Goal: Task Accomplishment & Management: Use online tool/utility

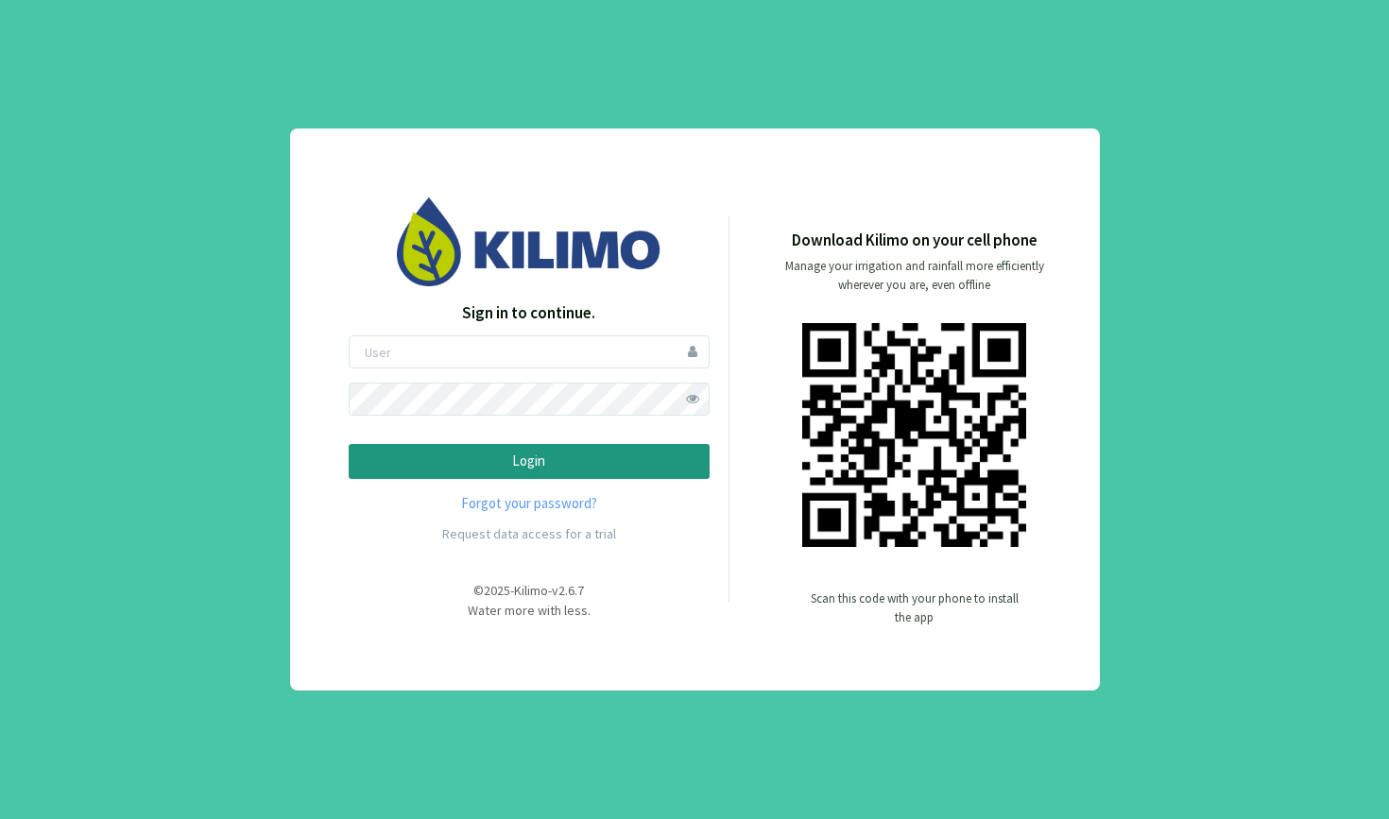
click at [1187, 284] on div "Sign in to continue. Login Forgot your password? Request data access for a tria…" at bounding box center [694, 409] width 1389 height 819
click at [436, 351] on input "email" at bounding box center [529, 351] width 361 height 33
type input "cassineri"
click at [528, 461] on button "Login" at bounding box center [529, 461] width 361 height 35
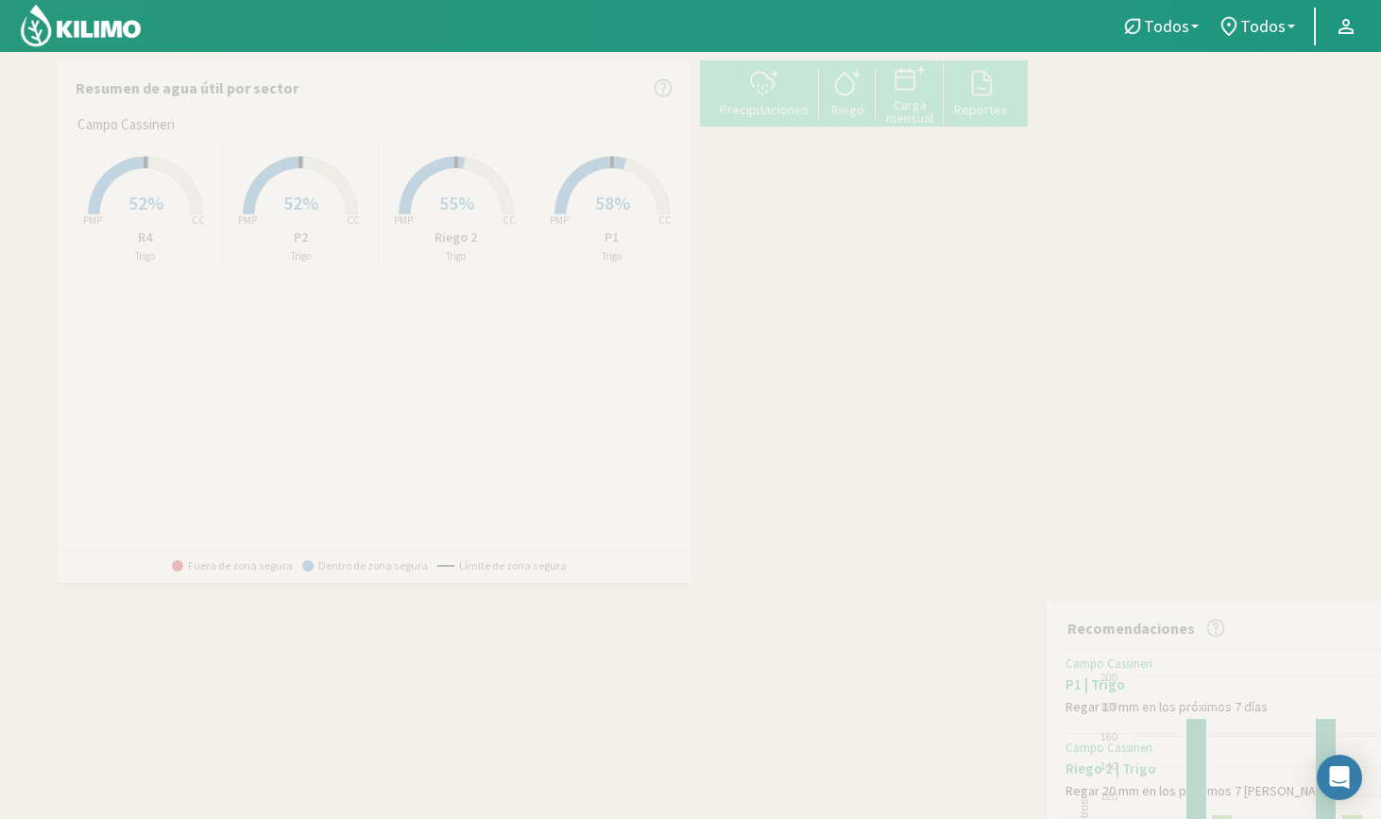
click at [143, 202] on span "52%" at bounding box center [146, 203] width 35 height 24
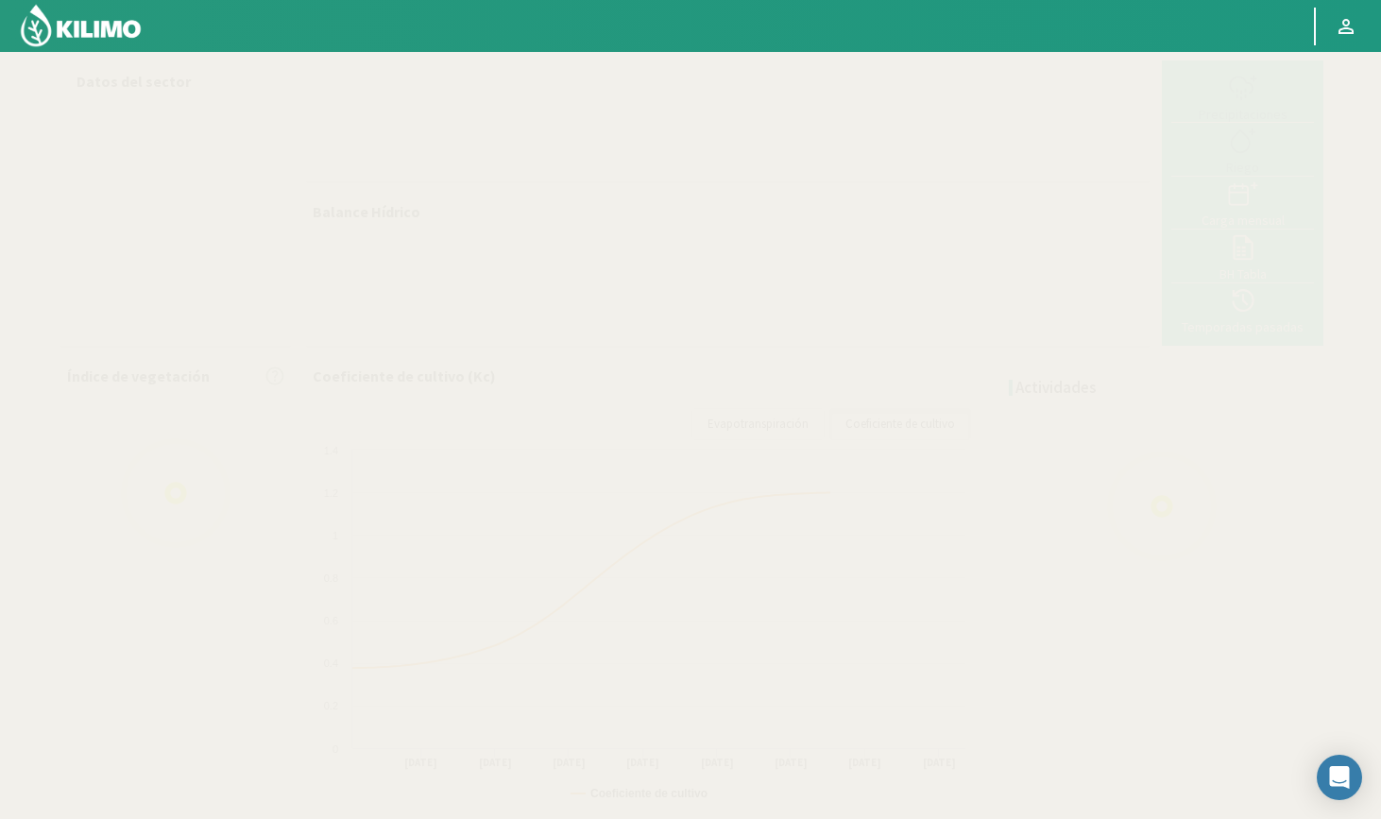
select select "2: Object"
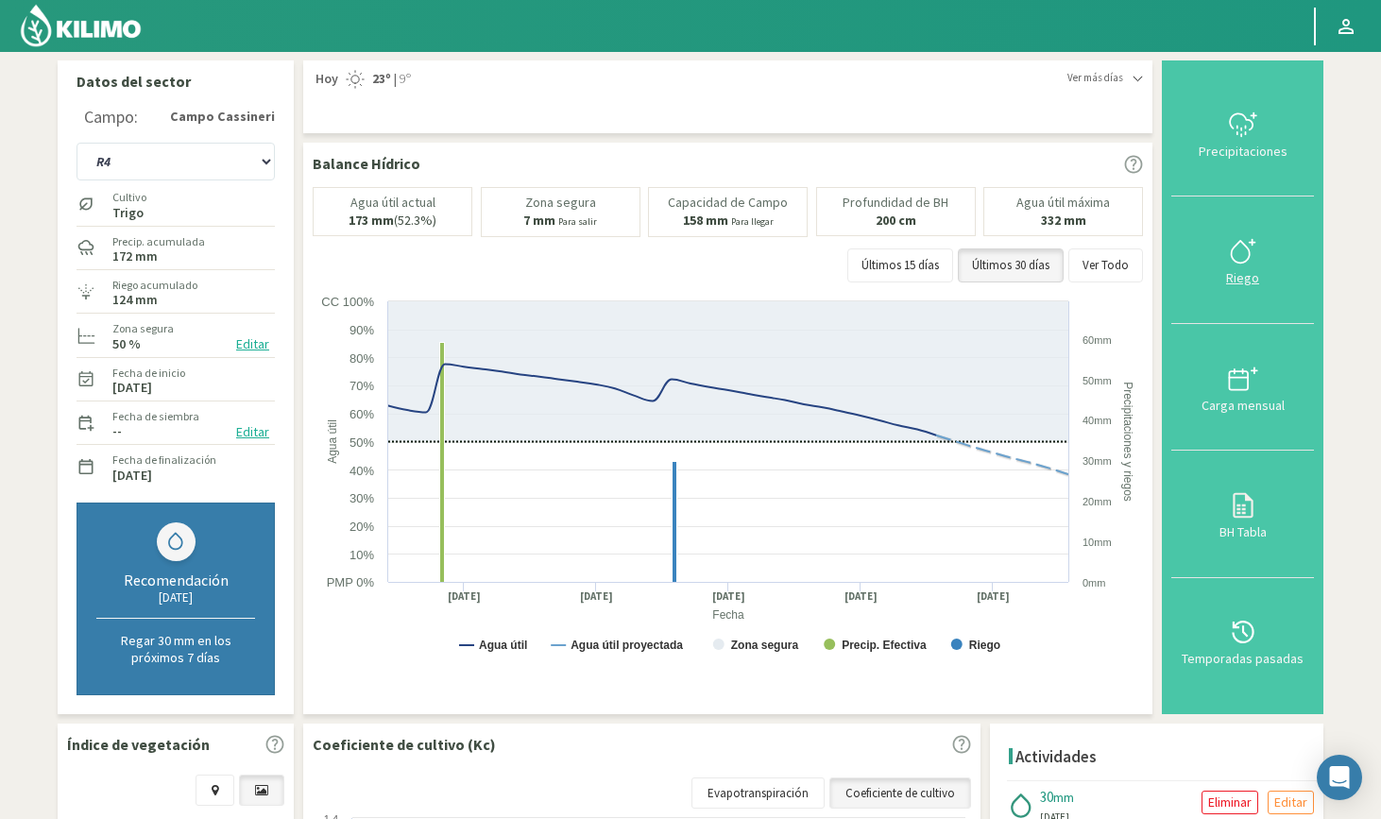
click at [1244, 257] on icon at bounding box center [1243, 251] width 30 height 30
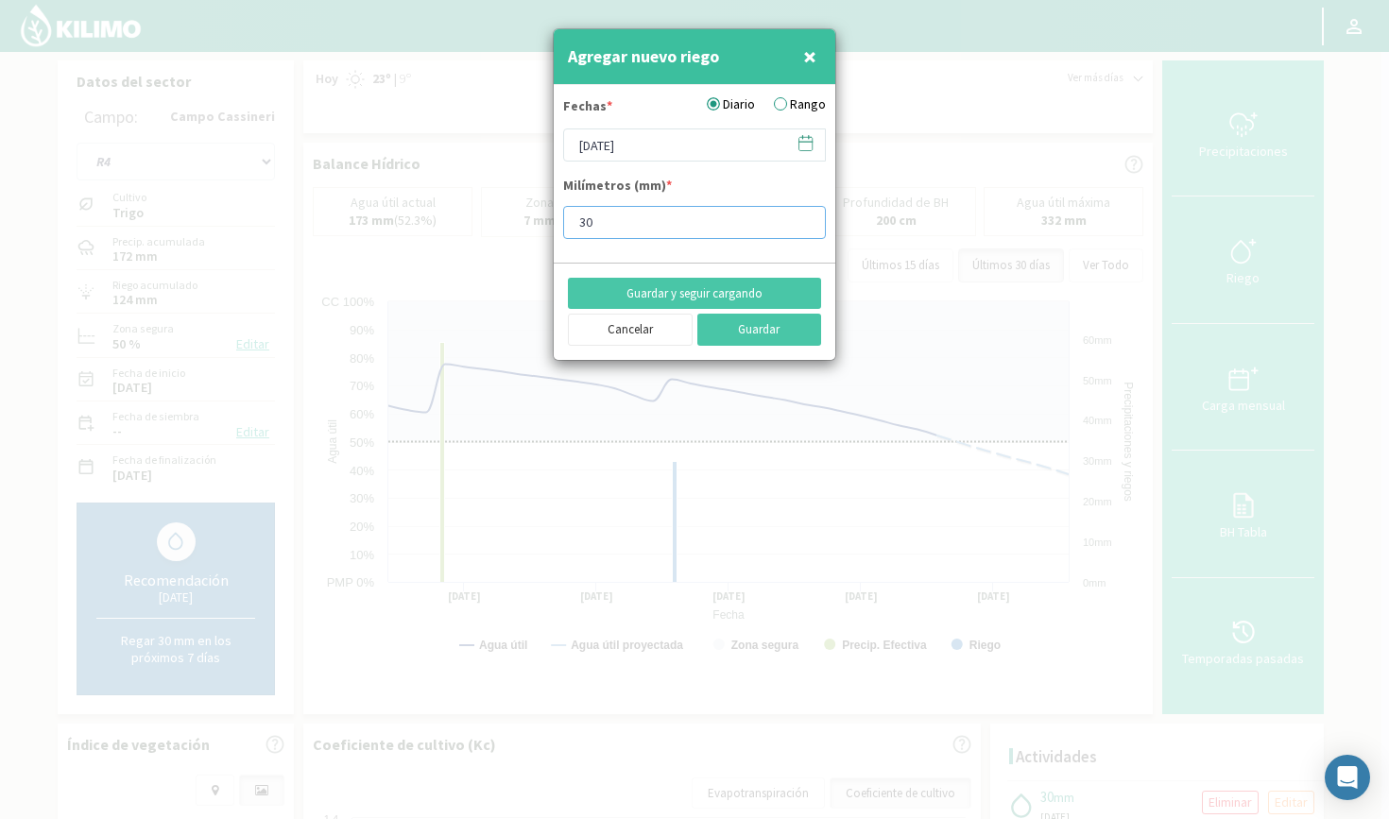
click at [616, 221] on input "30" at bounding box center [694, 222] width 263 height 33
type input "3"
type input "28"
click at [743, 329] on button "Guardar" at bounding box center [759, 330] width 125 height 32
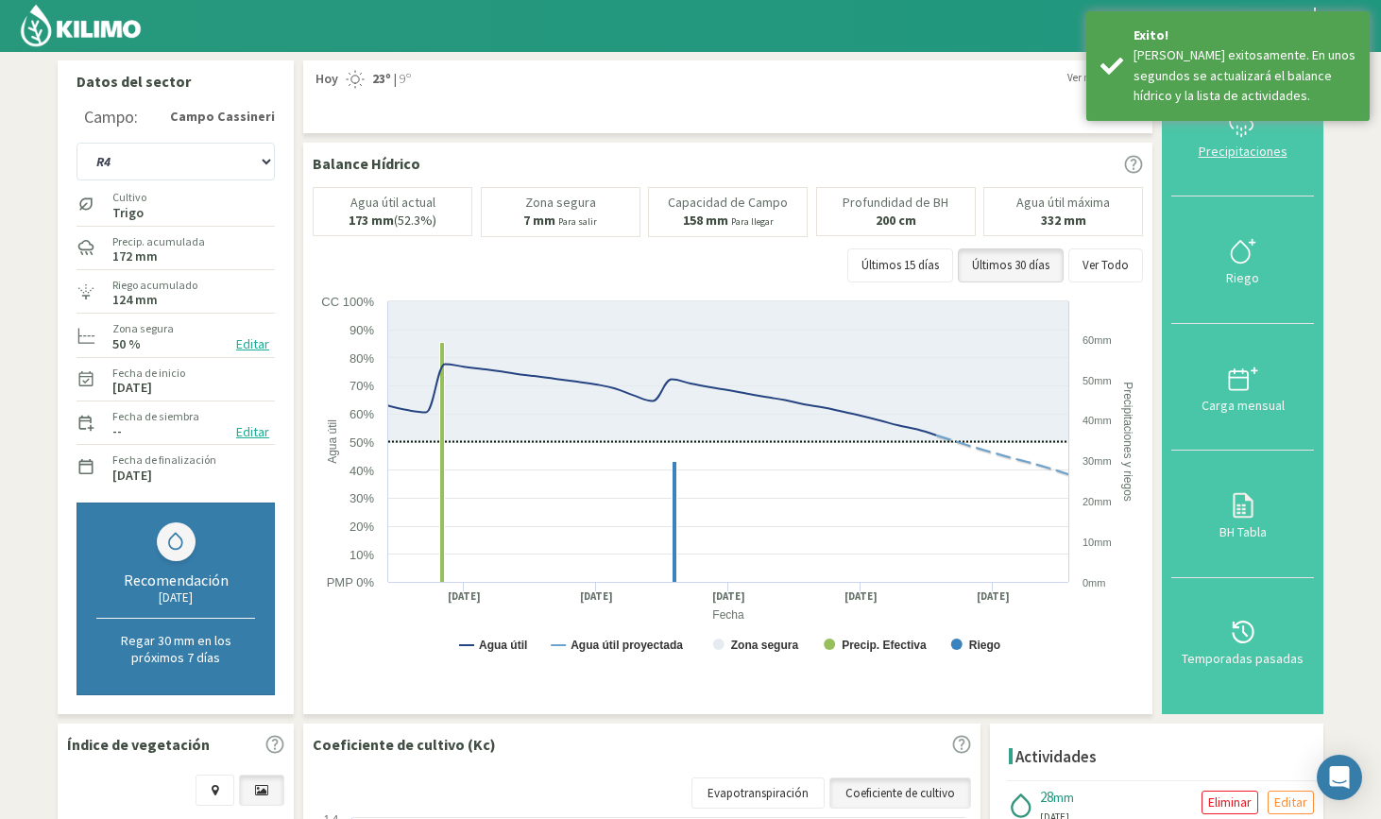
click at [1232, 135] on icon at bounding box center [1243, 125] width 30 height 30
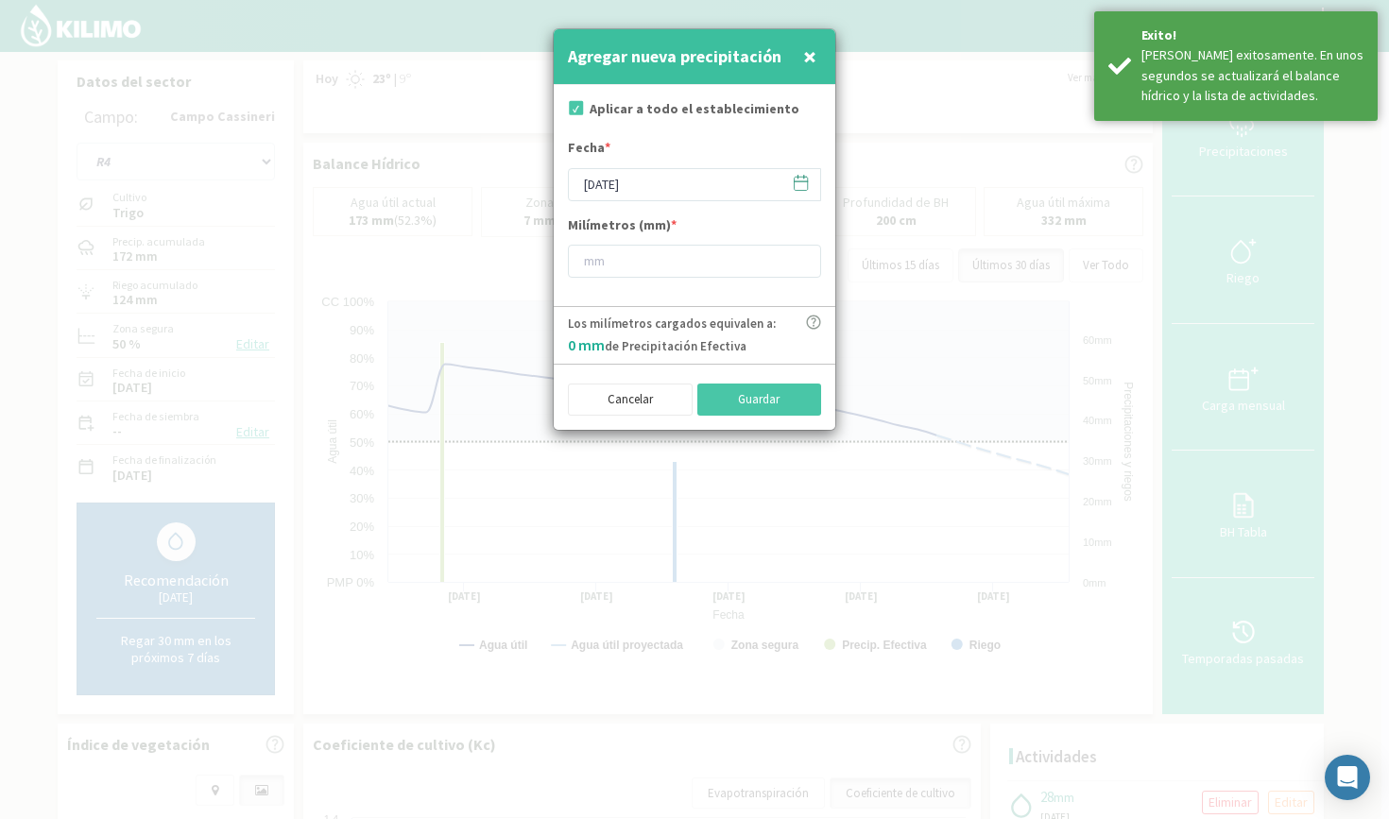
click at [575, 110] on input "checkbox" at bounding box center [574, 110] width 19 height 19
checkbox input "false"
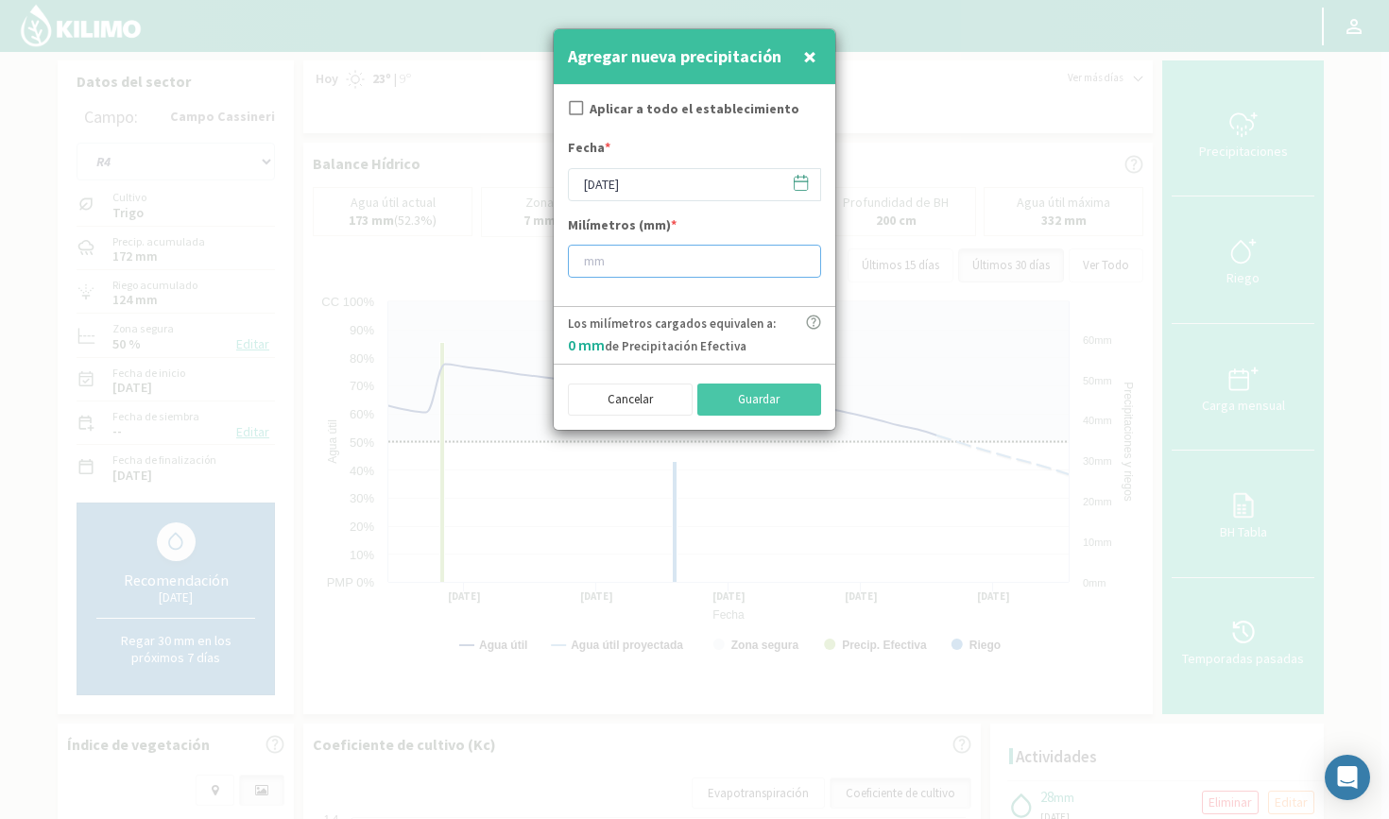
click at [609, 257] on input "number" at bounding box center [694, 261] width 253 height 33
type input "23"
click at [770, 397] on button "Guardar" at bounding box center [759, 400] width 125 height 32
checkbox input "true"
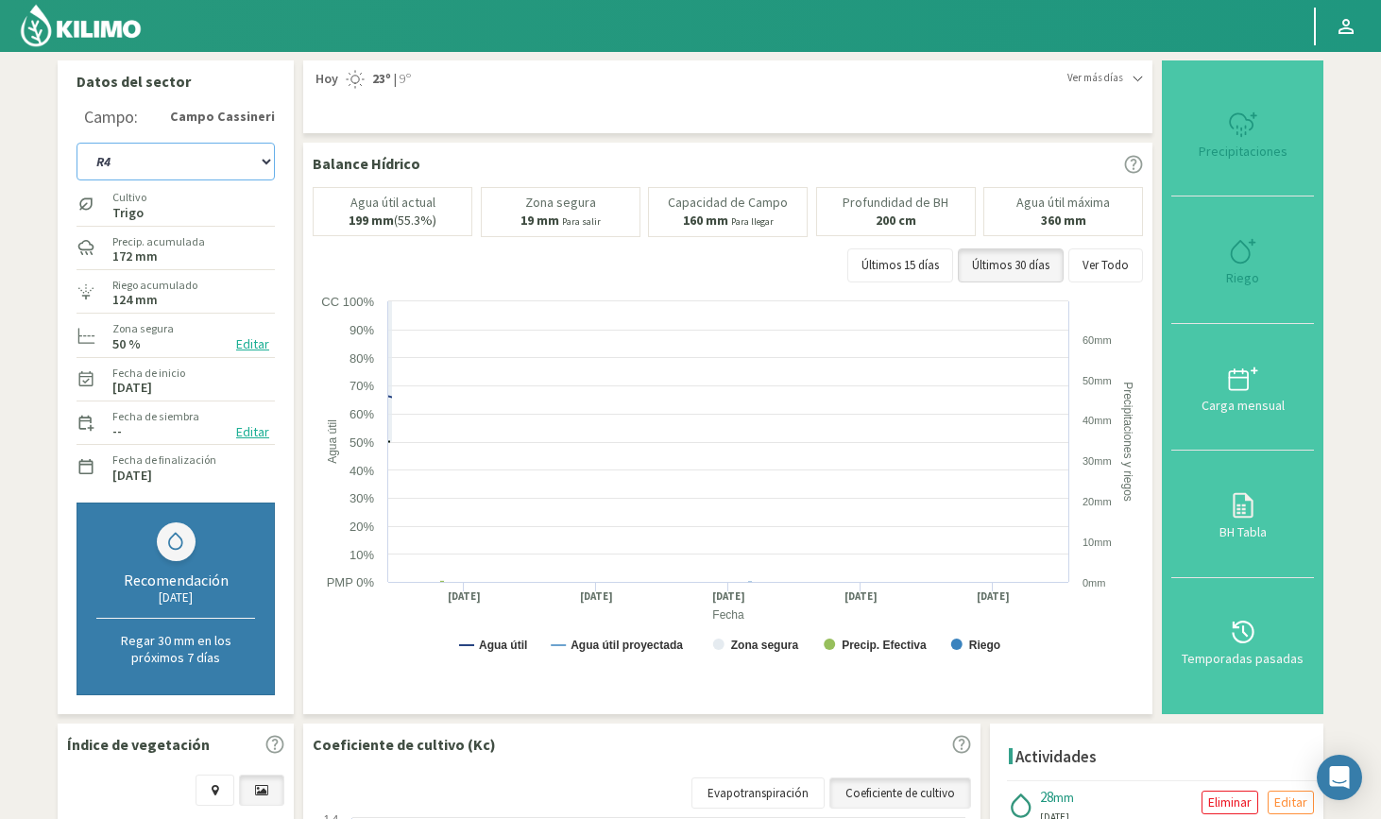
select select "7: Object"
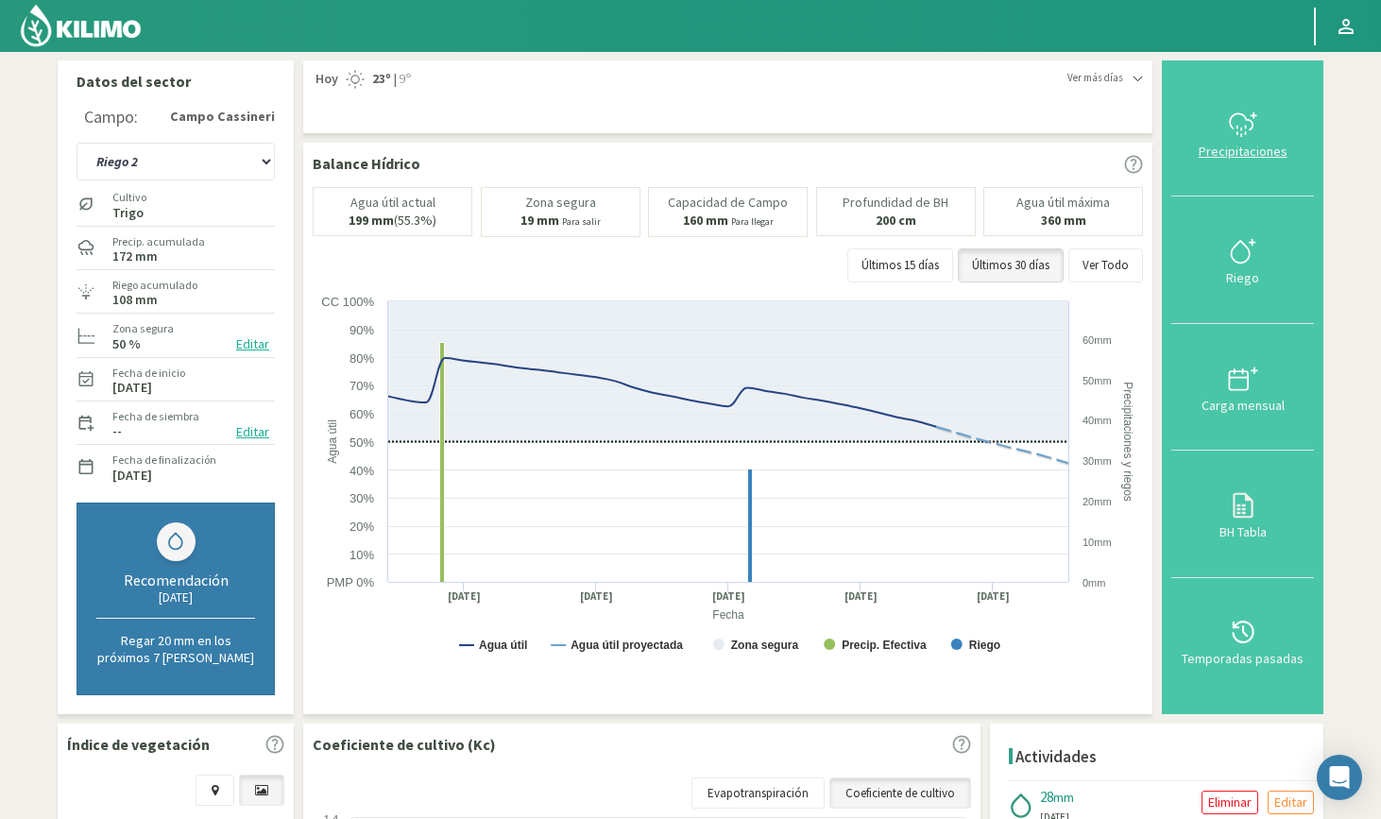
click at [1234, 148] on div "Precipitaciones" at bounding box center [1242, 151] width 131 height 13
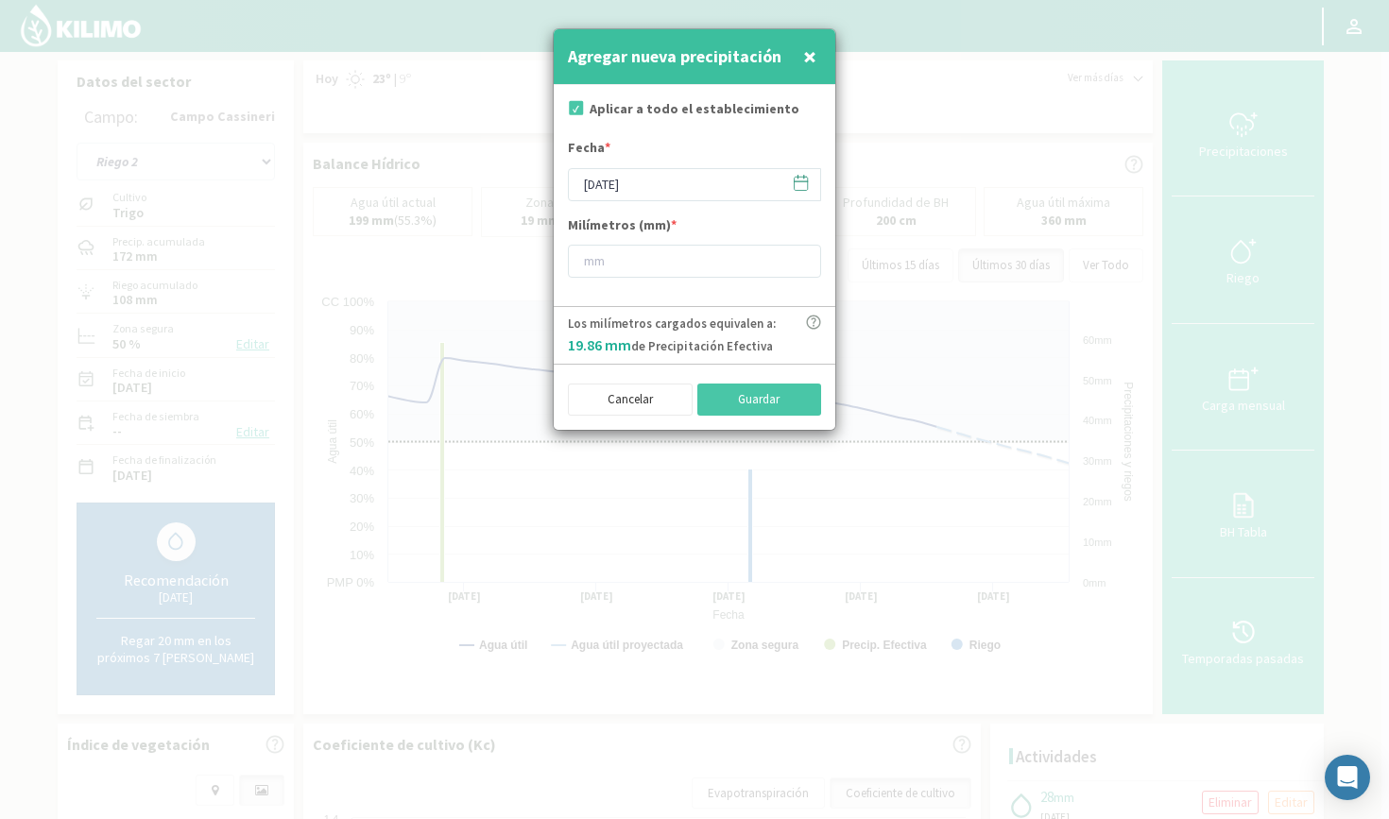
click at [577, 108] on input "checkbox" at bounding box center [574, 110] width 19 height 19
checkbox input "false"
click at [606, 261] on input "number" at bounding box center [694, 261] width 253 height 33
type input "23"
click at [778, 398] on button "Guardar" at bounding box center [759, 400] width 125 height 32
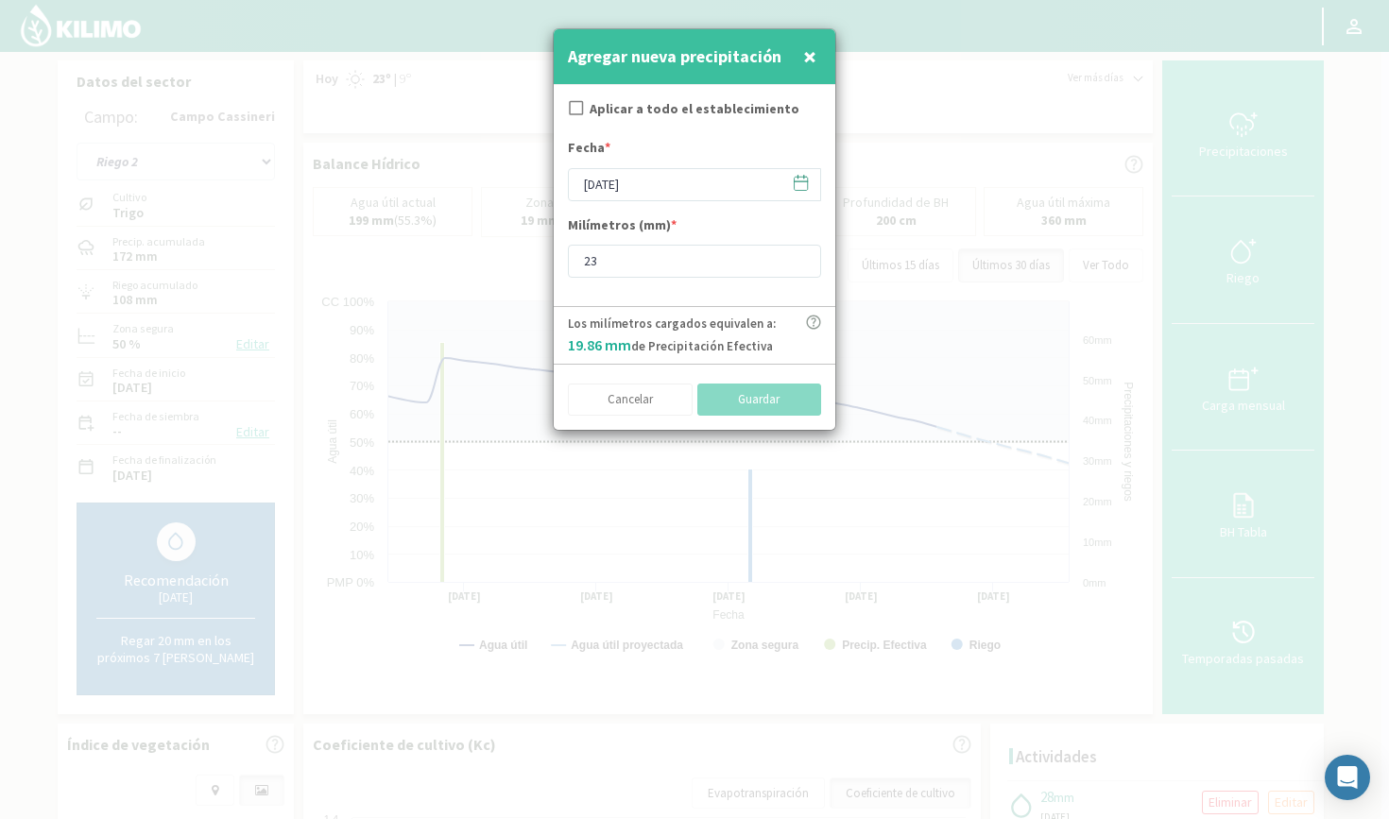
checkbox input "true"
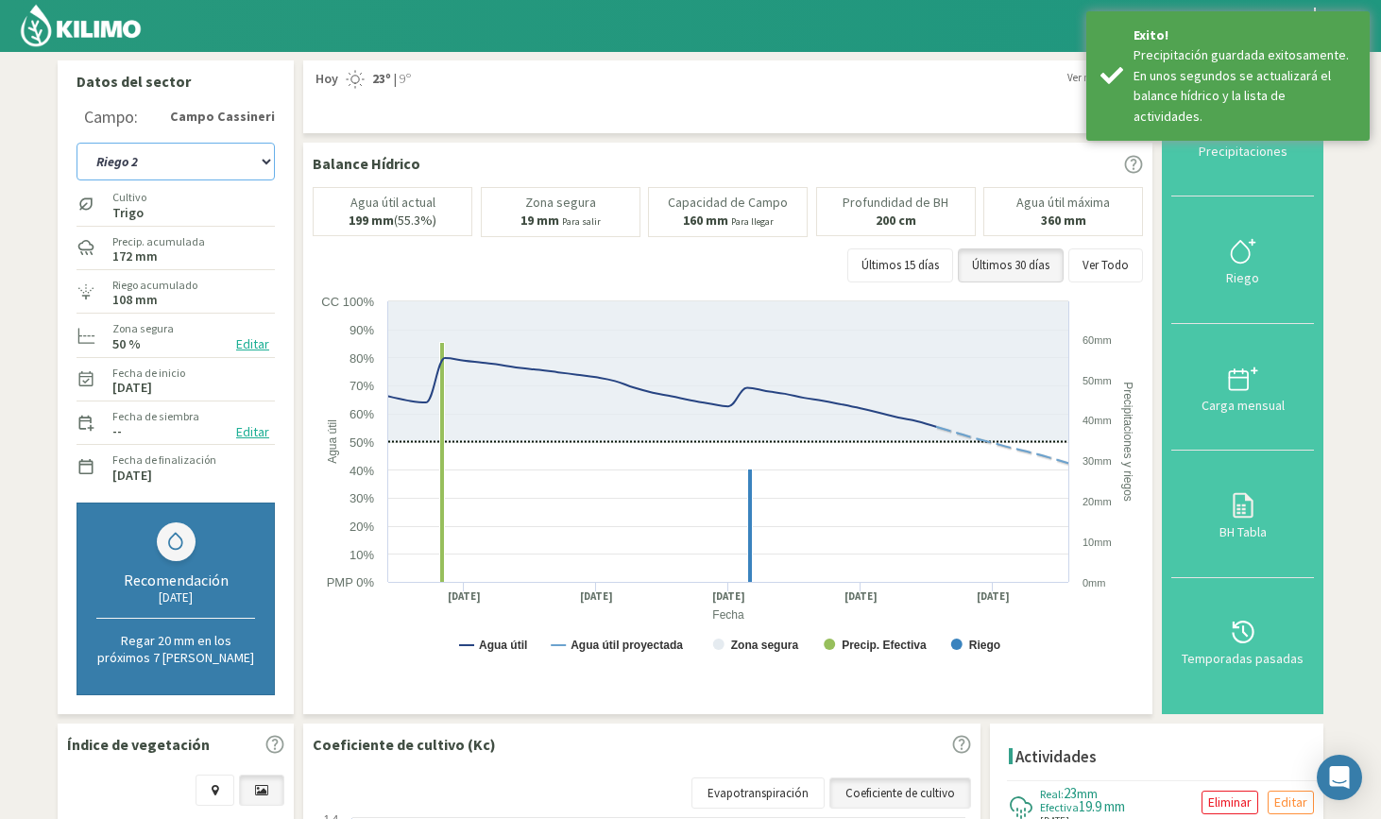
click at [165, 166] on select "P1 P2 R4 Riego 2" at bounding box center [176, 162] width 198 height 38
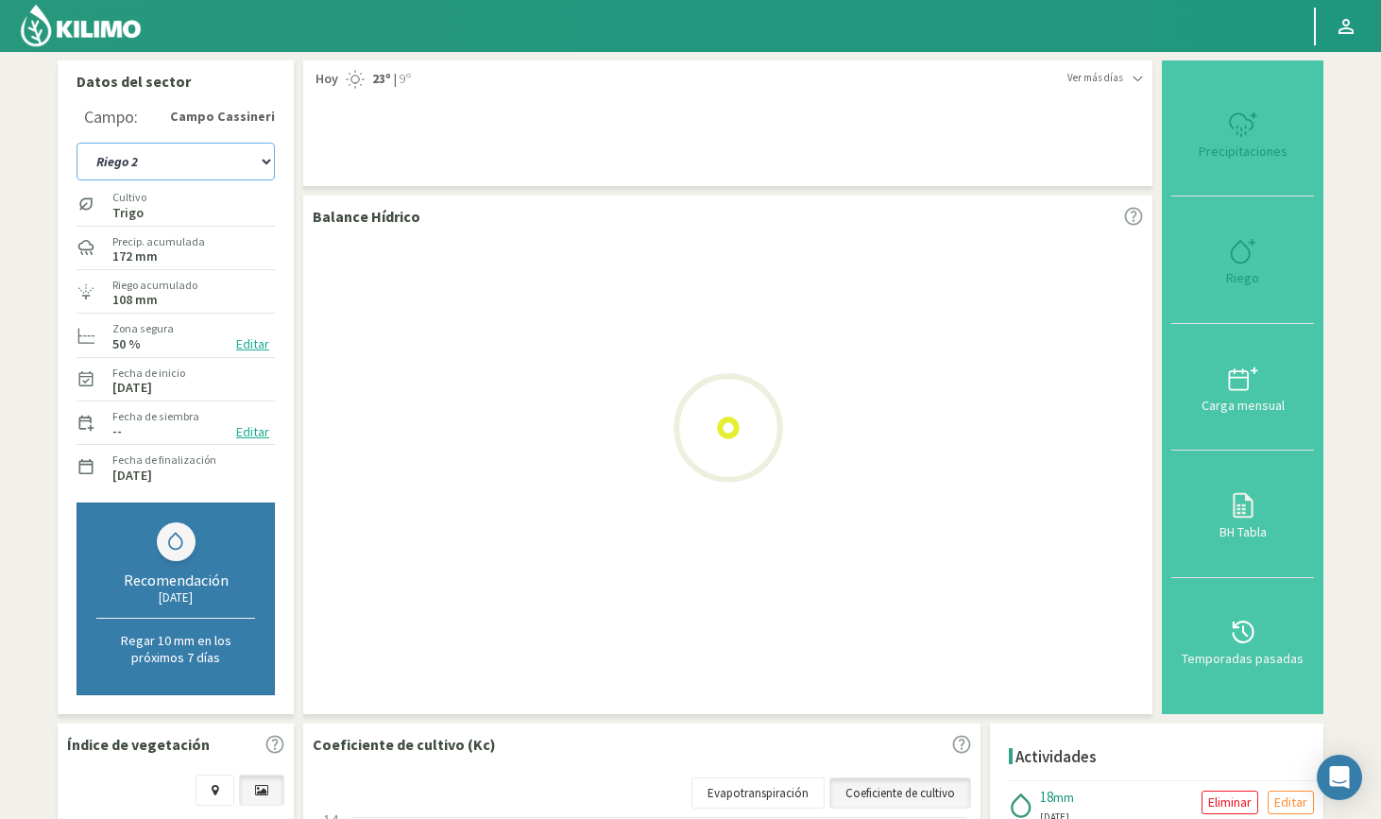
select select "8: Object"
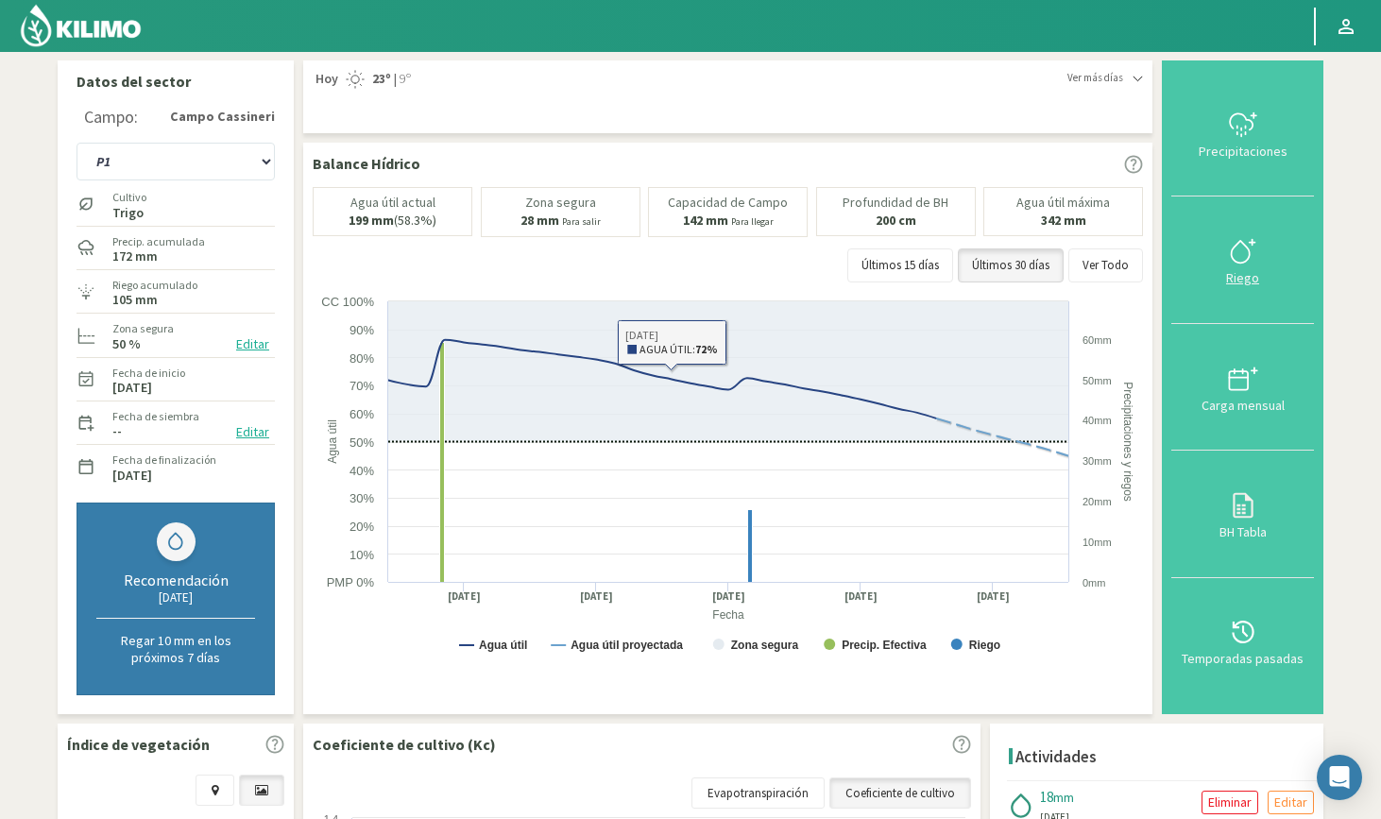
click at [1234, 274] on div "Riego" at bounding box center [1242, 277] width 131 height 13
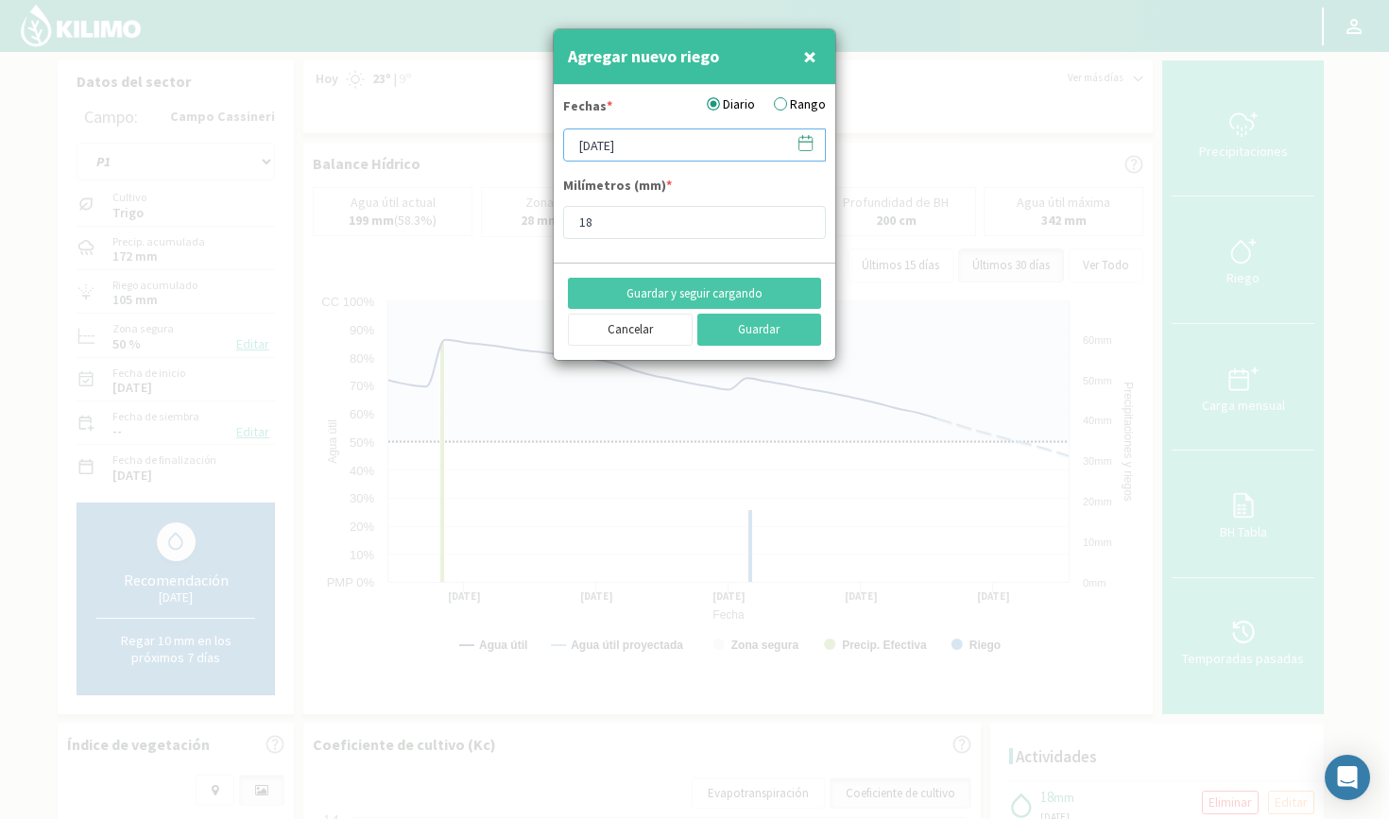
click at [642, 146] on input "[DATE]" at bounding box center [694, 145] width 263 height 33
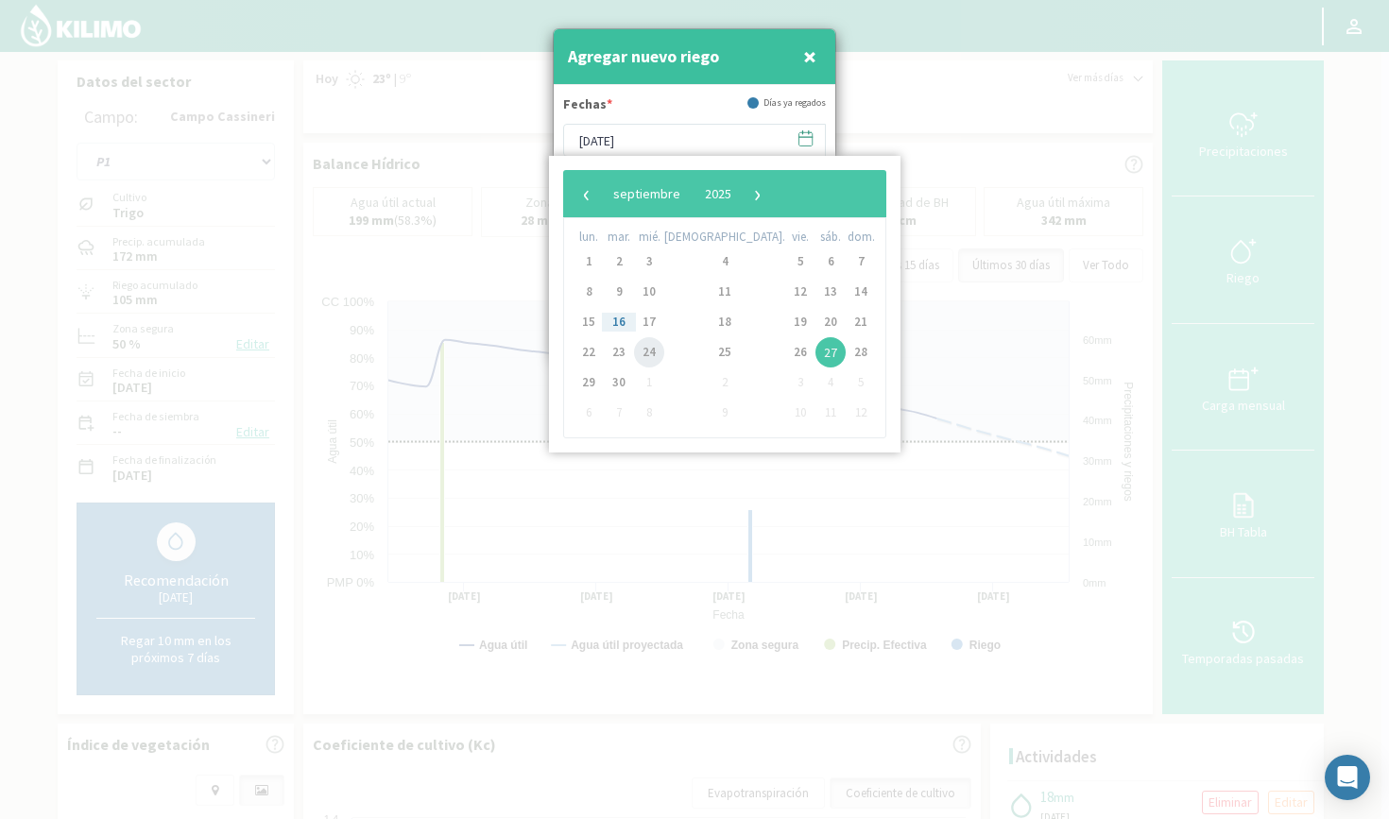
click at [658, 349] on span "24" at bounding box center [649, 352] width 30 height 30
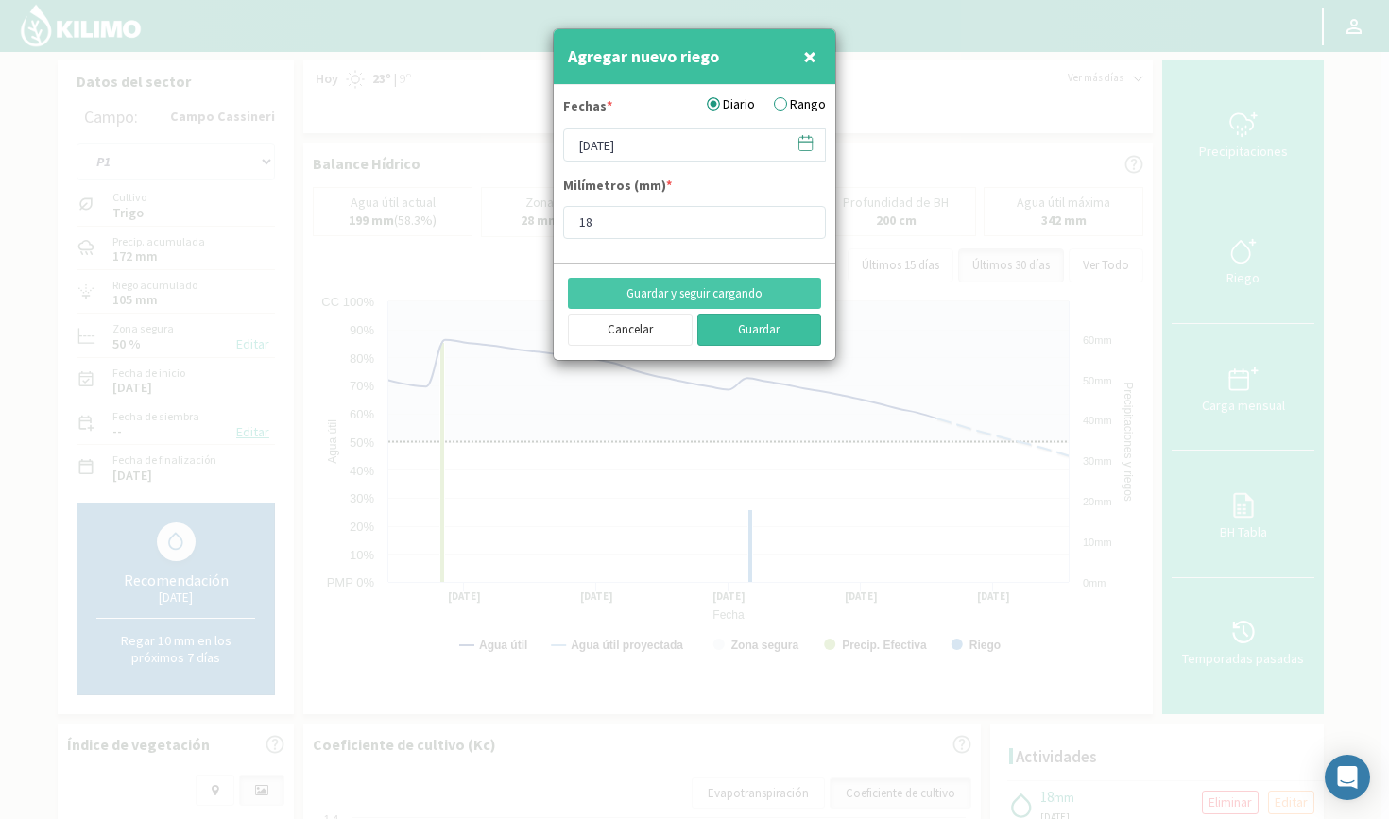
click at [732, 327] on button "Guardar" at bounding box center [759, 330] width 125 height 32
type input "[DATE]"
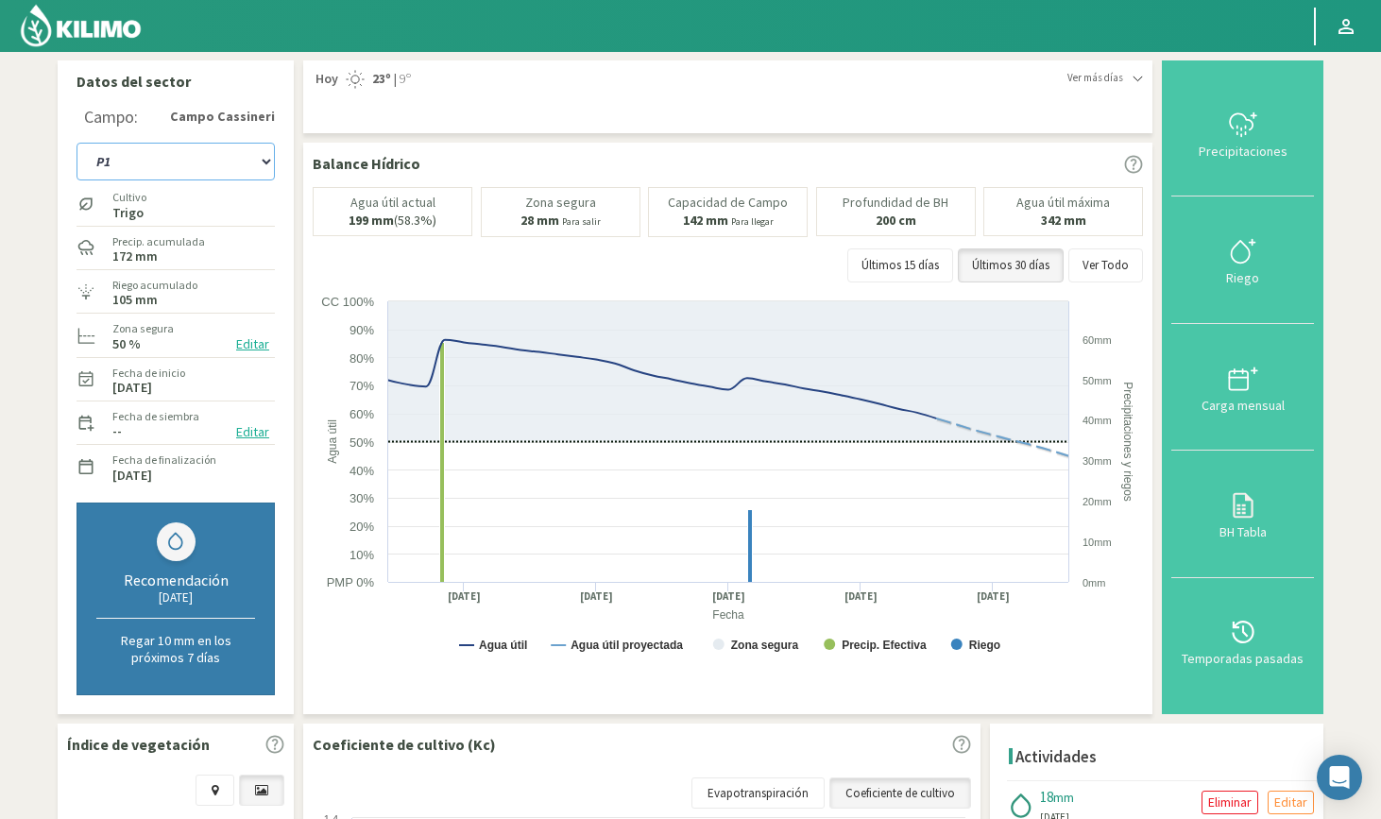
click at [205, 172] on select "P1 P2 R4 Riego 2" at bounding box center [176, 162] width 198 height 38
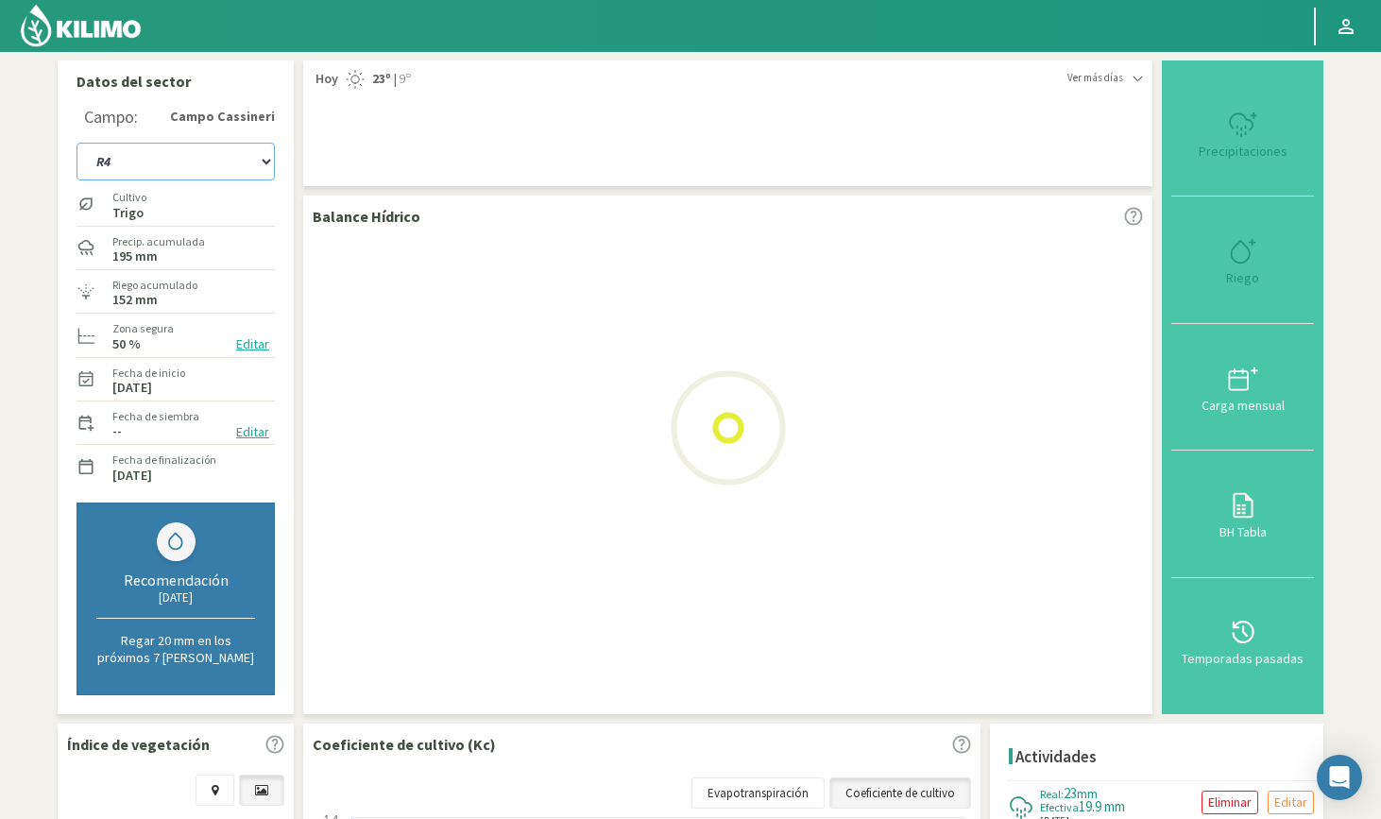
select select "19: Object"
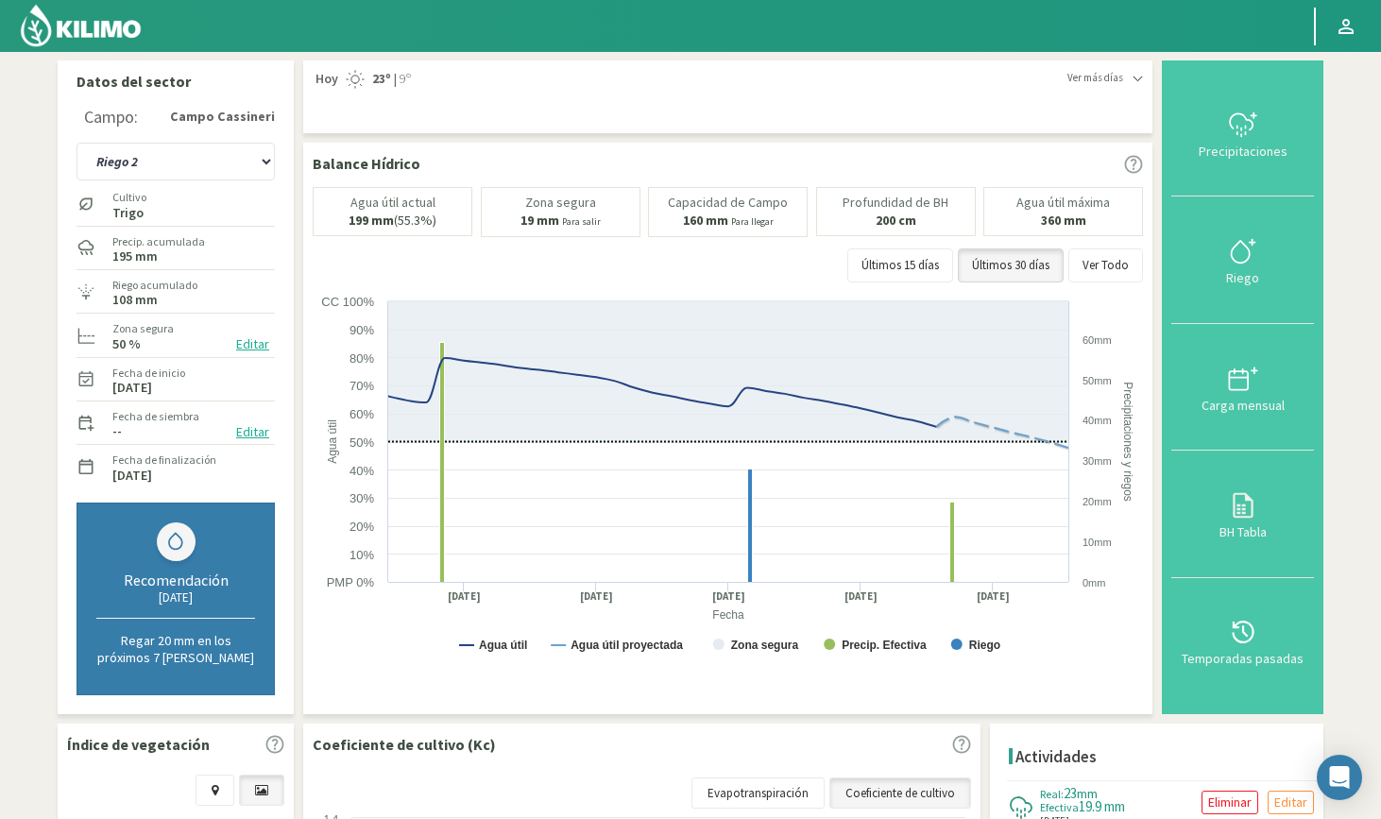
click at [1345, 313] on section "Datos del sector Campo: Campo Cassineri P1 P2 R4 Riego 2 Cultivo Trigo Precip. …" at bounding box center [690, 645] width 1381 height 1187
